Goal: Task Accomplishment & Management: Manage account settings

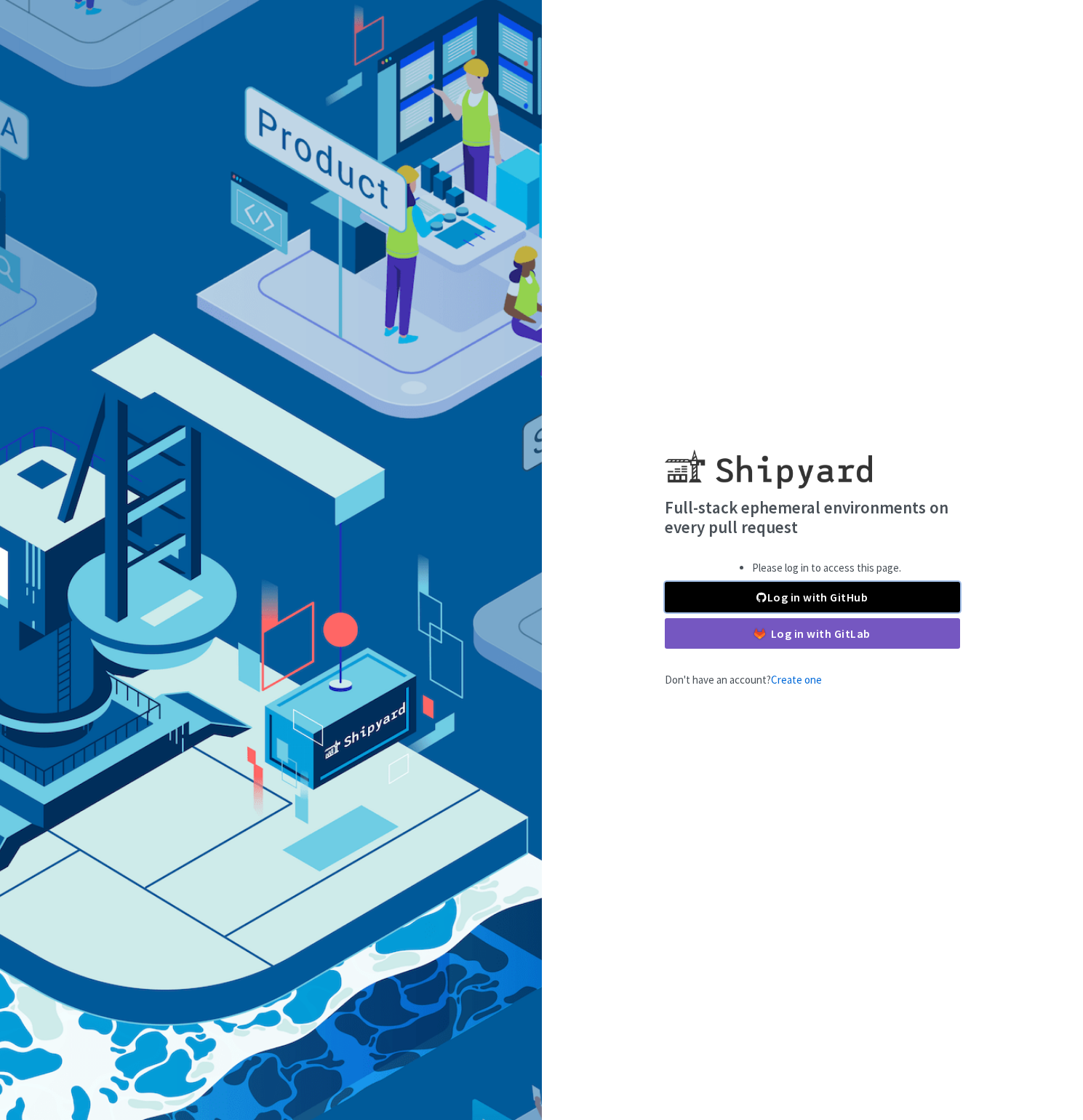
click at [758, 605] on link "Log in with GitHub" at bounding box center [812, 597] width 295 height 30
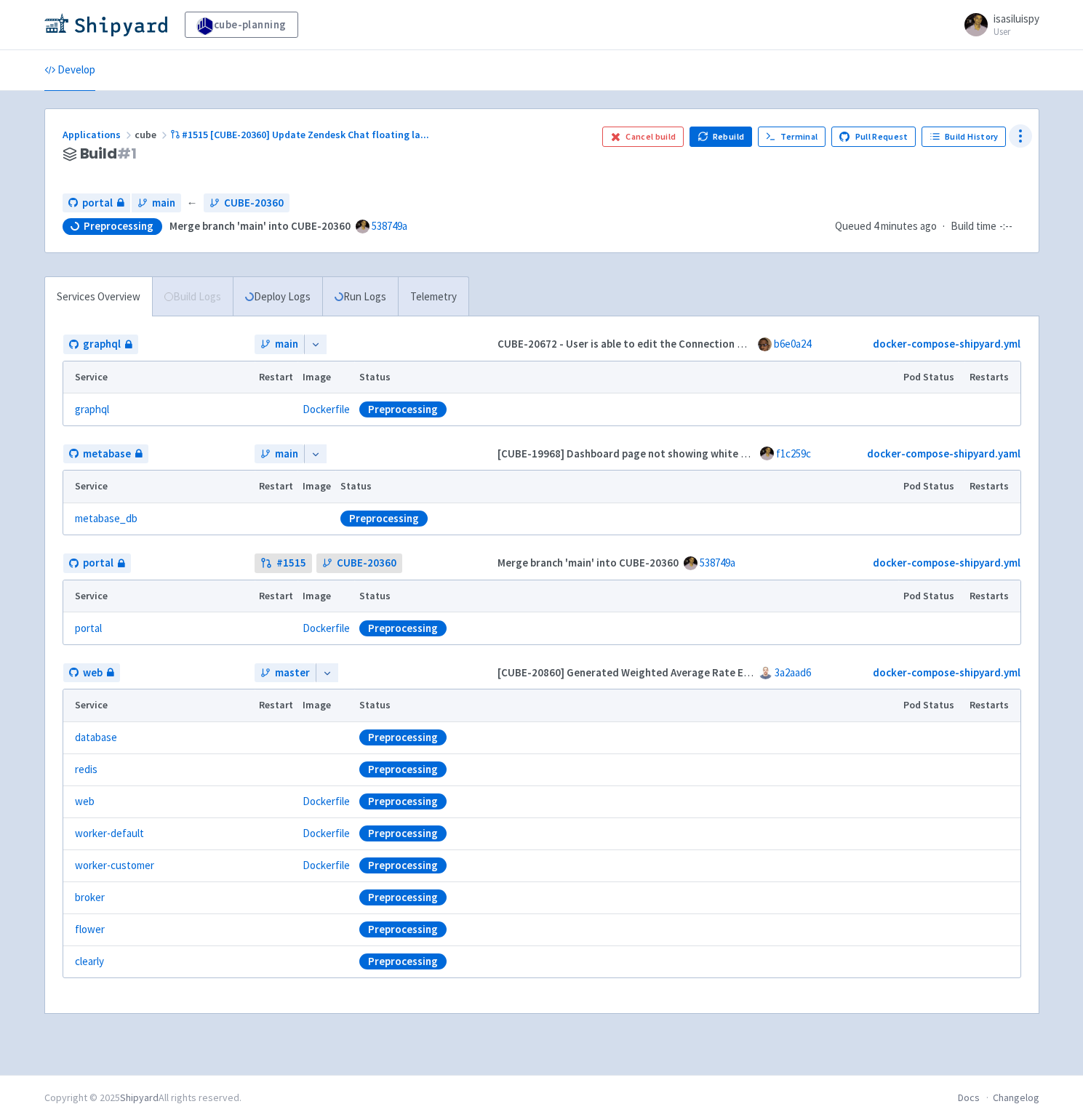
click at [1020, 140] on circle at bounding box center [1021, 141] width 2 height 2
click at [949, 176] on span "Configure" at bounding box center [935, 169] width 46 height 21
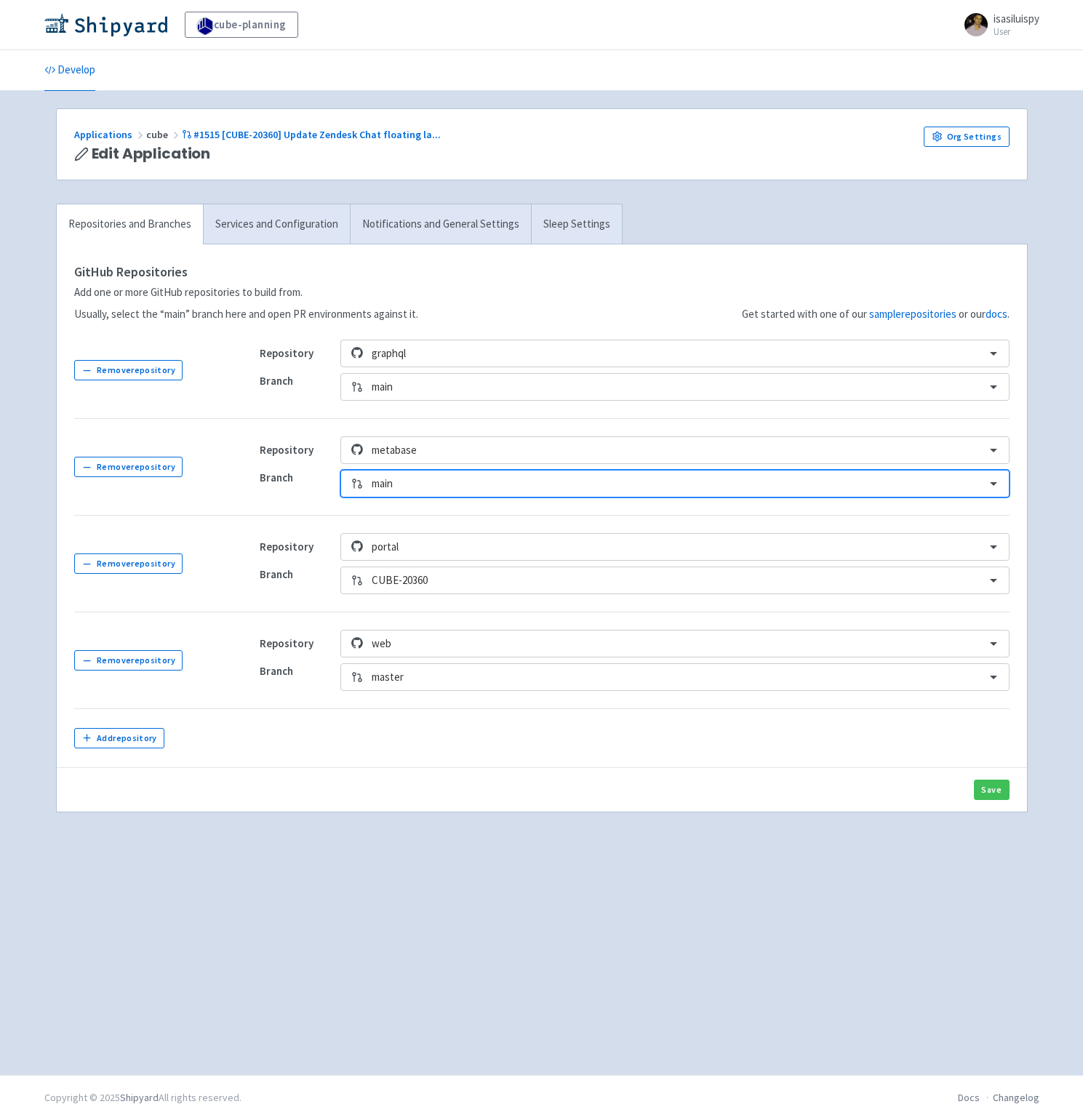
click at [461, 694] on td "Repository web Branch master" at bounding box center [626, 660] width 767 height 97
click at [464, 687] on div at bounding box center [674, 678] width 604 height 20
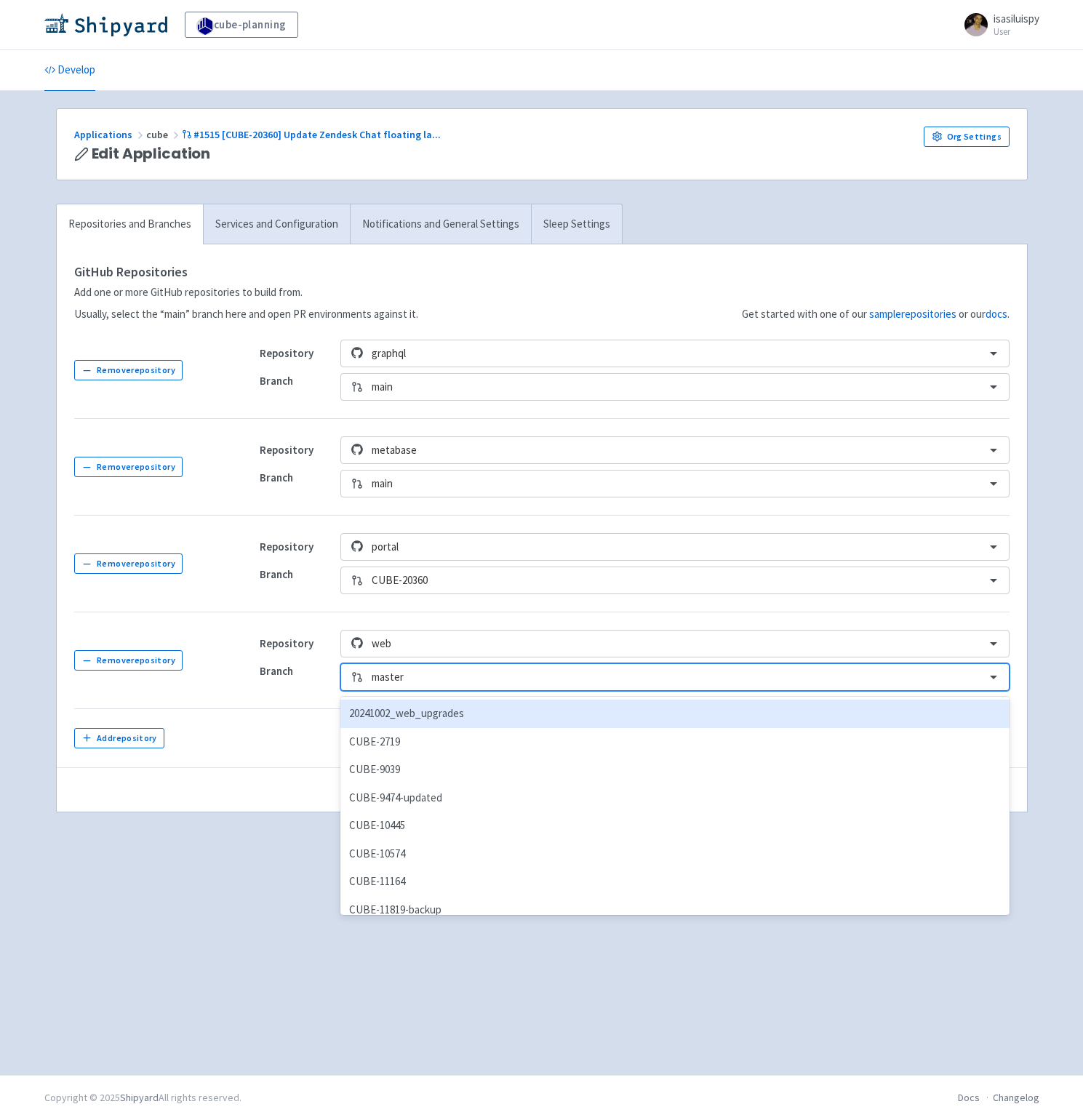
paste input "CUBE-20360"
type input "CUBE-20360"
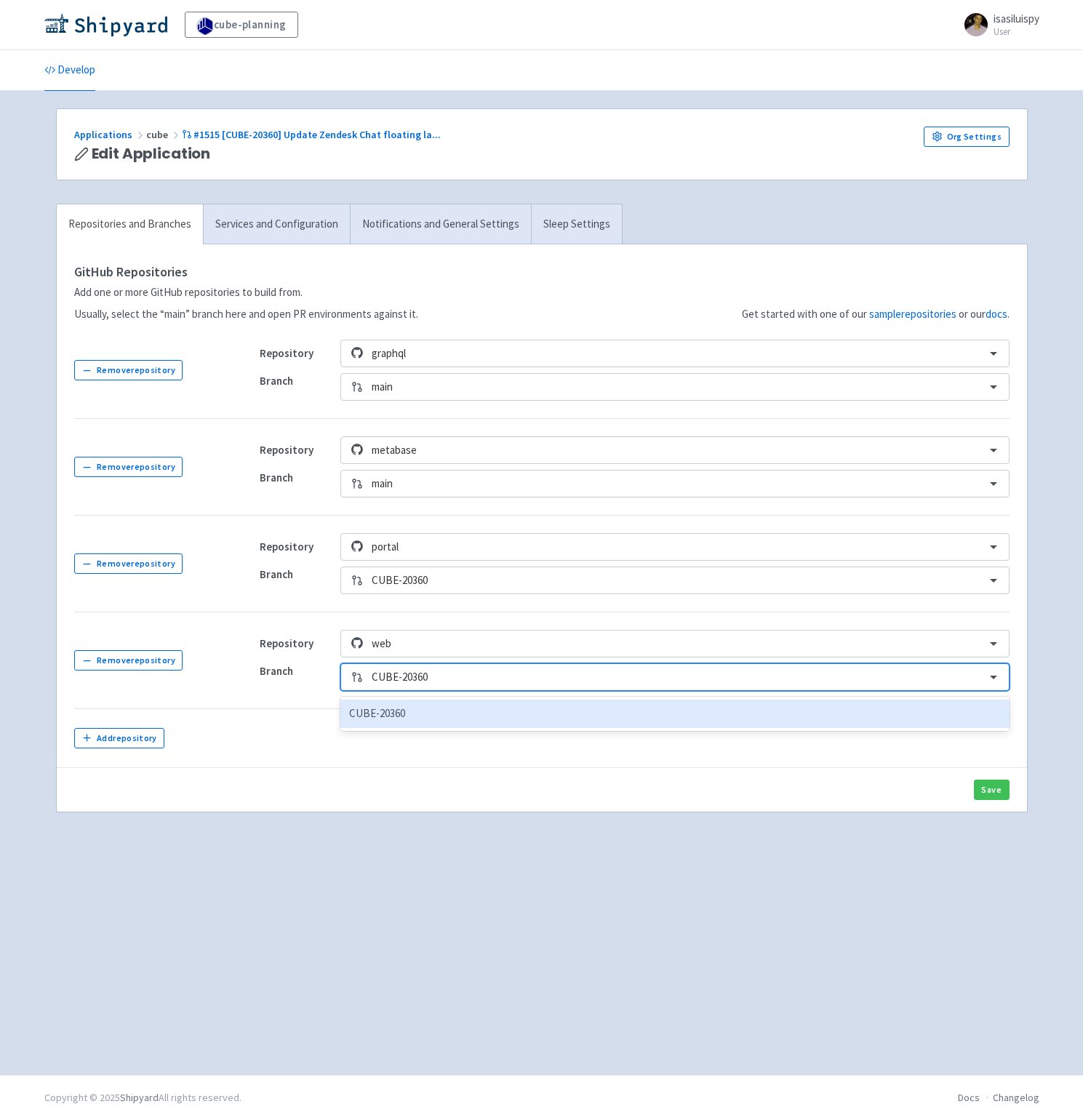
click at [434, 710] on div "CUBE-20360" at bounding box center [674, 714] width 668 height 28
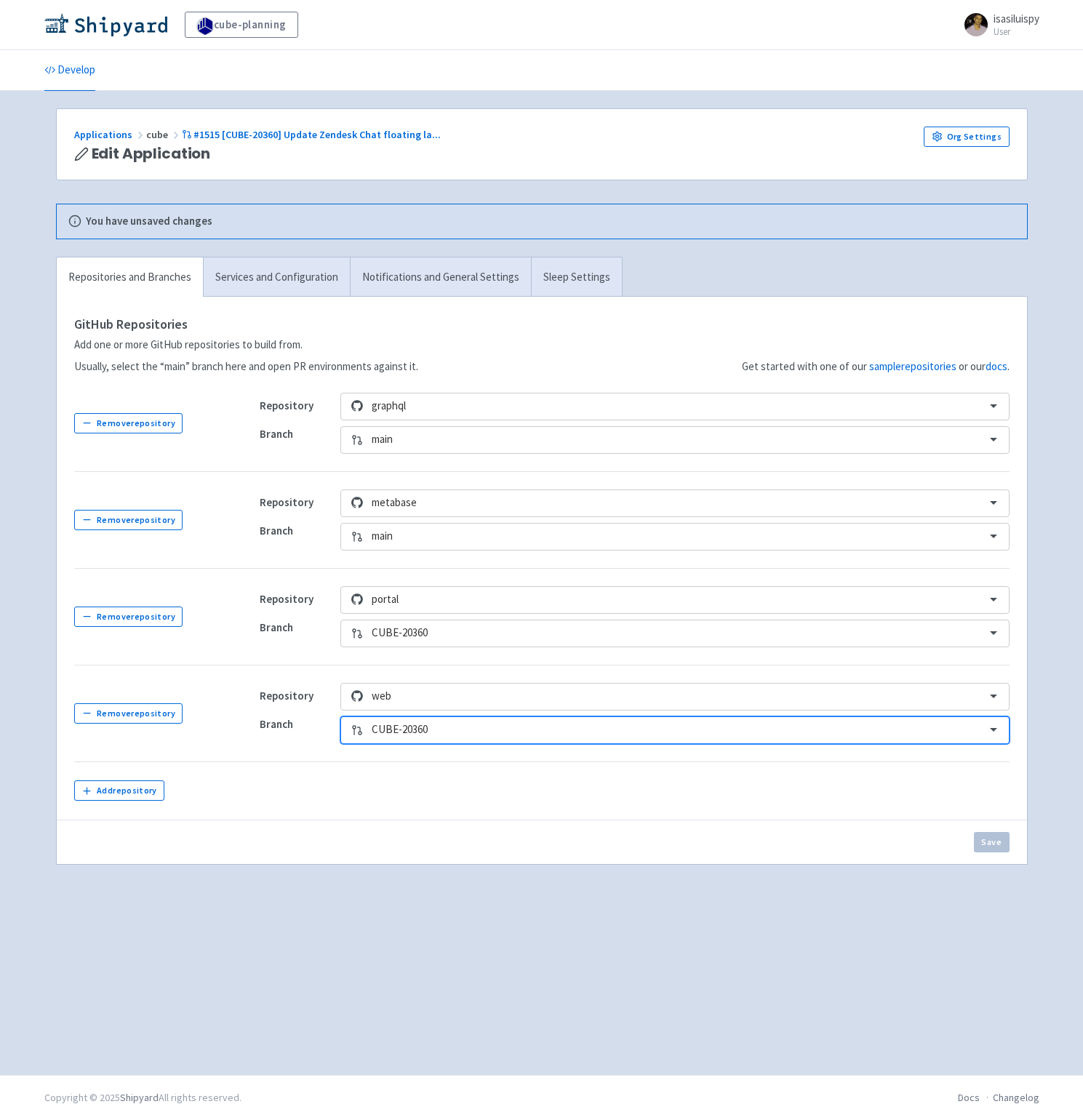
click at [685, 799] on td at bounding box center [626, 791] width 767 height 58
click at [995, 844] on button "Save" at bounding box center [991, 842] width 36 height 21
